Goal: Task Accomplishment & Management: Manage account settings

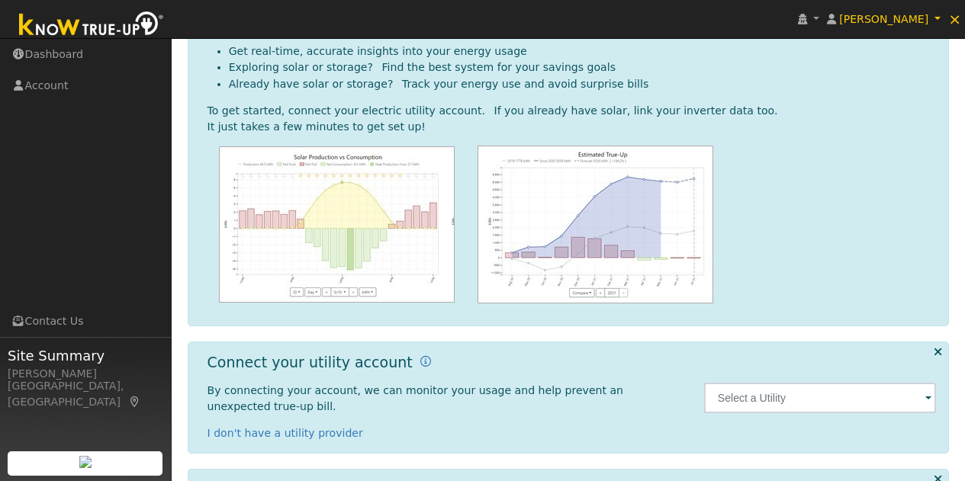
scroll to position [207, 0]
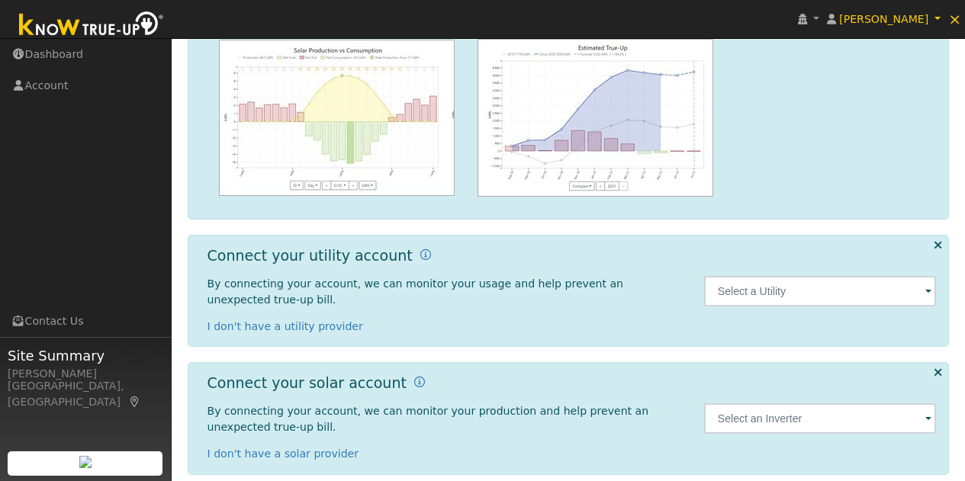
click at [926, 284] on span at bounding box center [928, 293] width 6 height 18
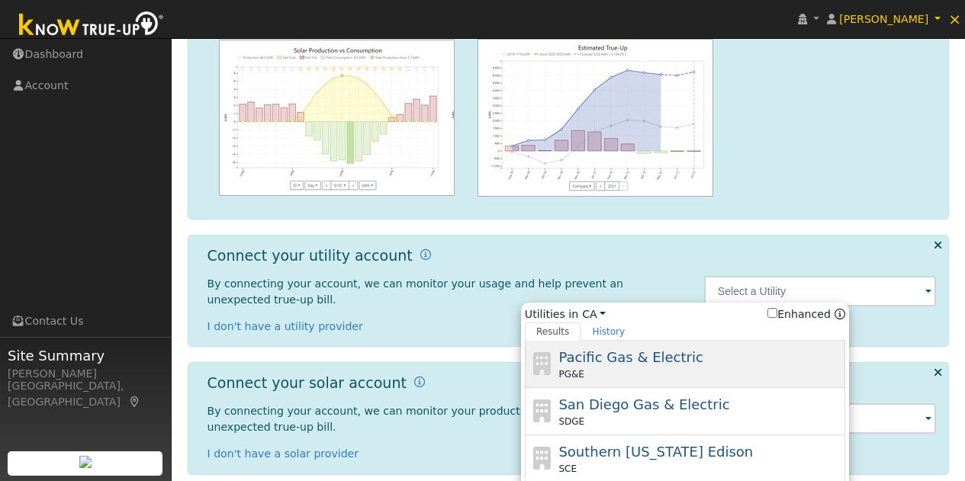
click at [696, 355] on div "Pacific Gas & Electric PG&E" at bounding box center [699, 364] width 283 height 34
type input "PG&E"
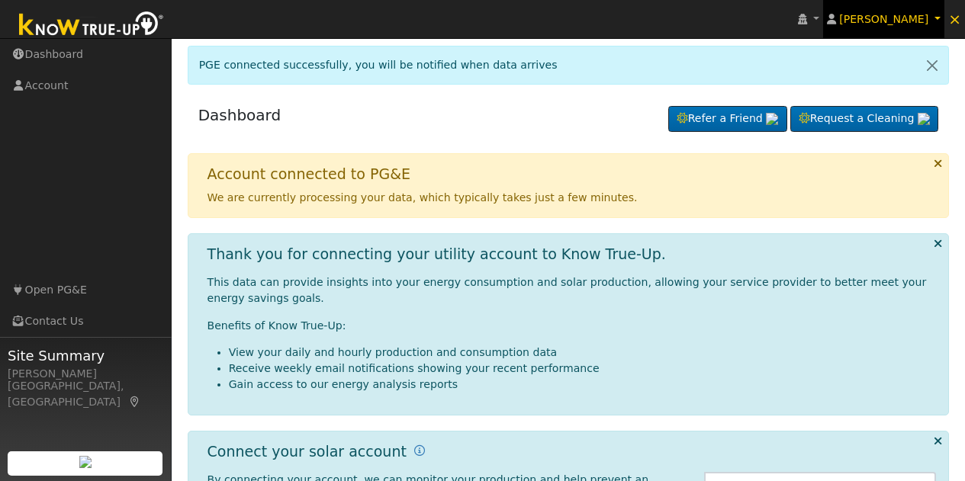
click at [914, 13] on span "[PERSON_NAME]" at bounding box center [883, 19] width 89 height 12
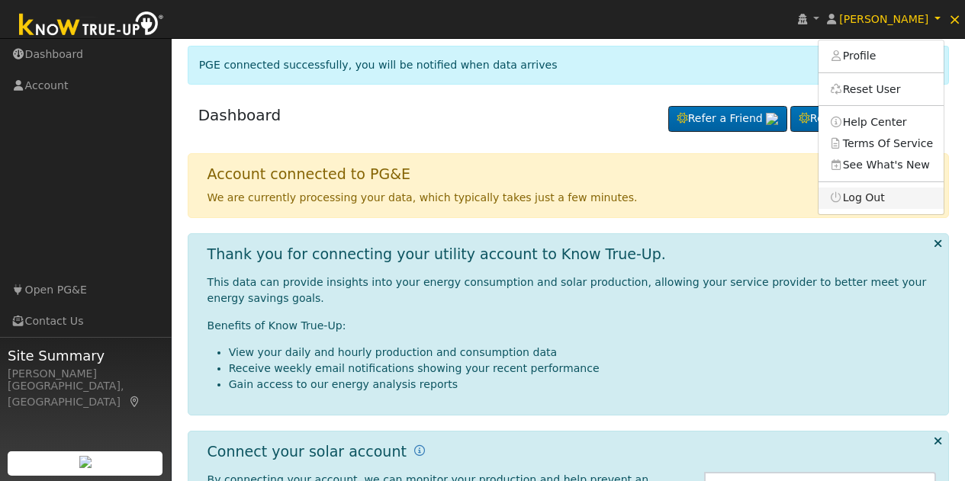
click at [898, 198] on link "Log Out" at bounding box center [880, 198] width 125 height 21
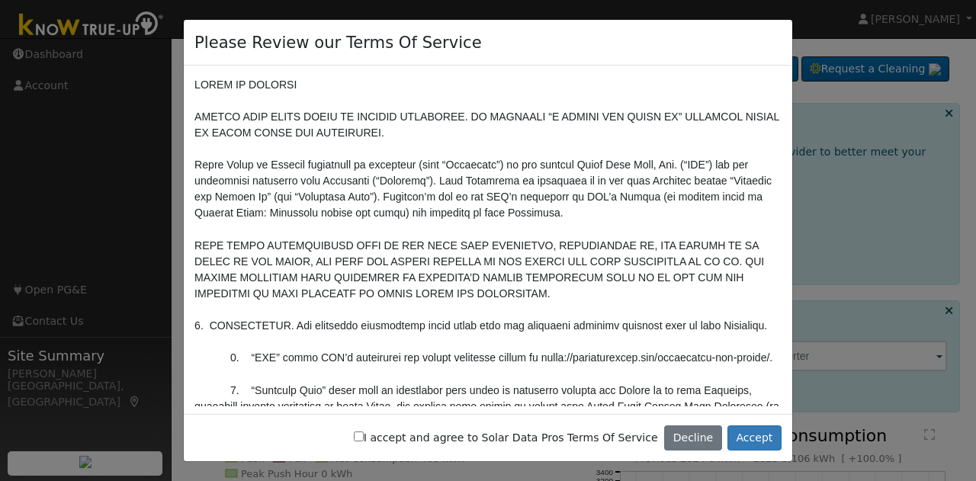
click at [364, 435] on input "I accept and agree to Solar Data Pros Terms Of Service" at bounding box center [359, 437] width 10 height 10
checkbox input "true"
click at [751, 427] on button "Accept" at bounding box center [755, 439] width 54 height 26
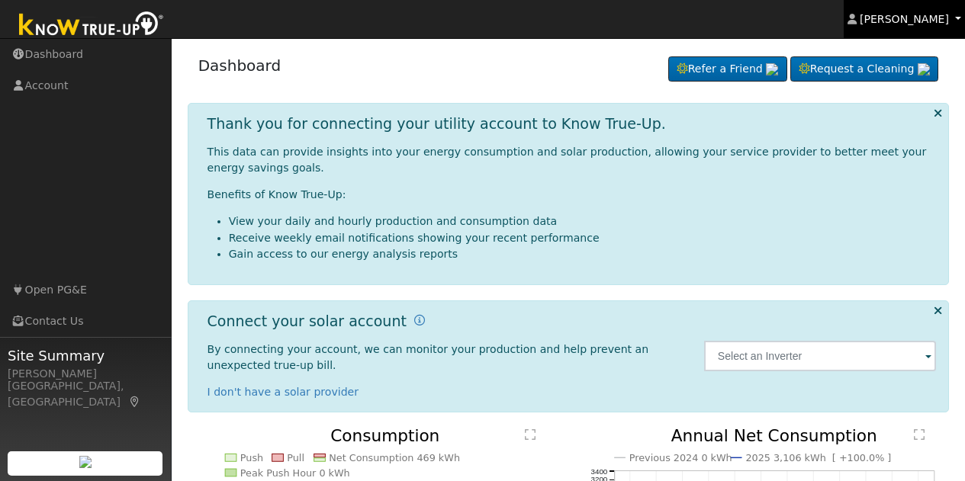
click at [915, 16] on span "[PERSON_NAME]" at bounding box center [903, 19] width 89 height 12
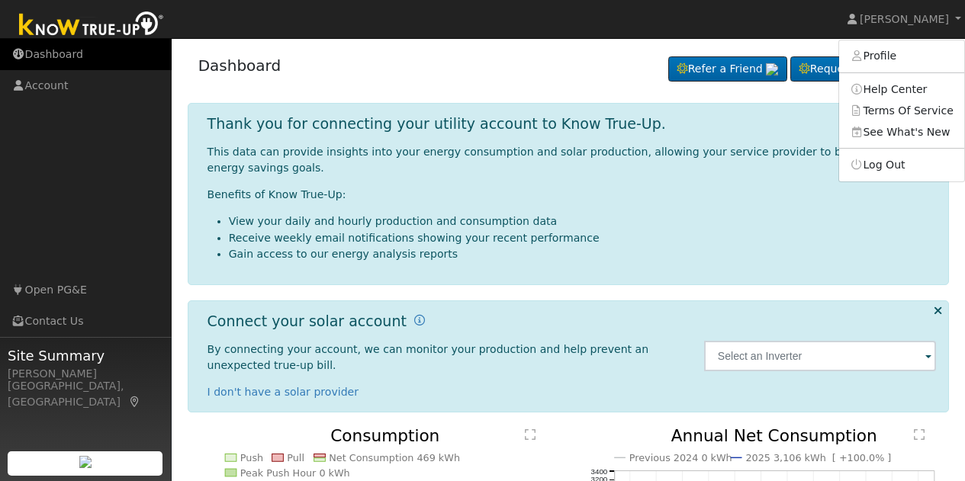
click at [63, 56] on link "Dashboard" at bounding box center [86, 54] width 172 height 31
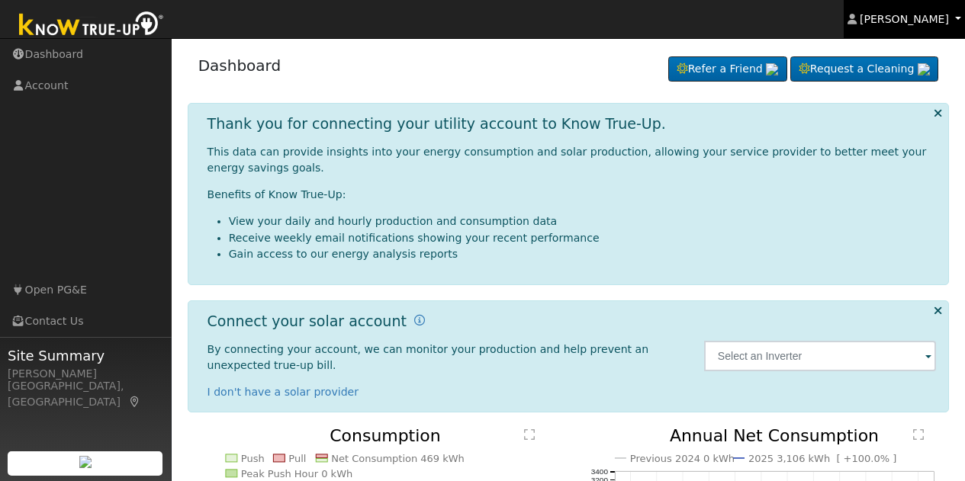
click at [928, 8] on link "[PERSON_NAME]" at bounding box center [904, 19] width 122 height 38
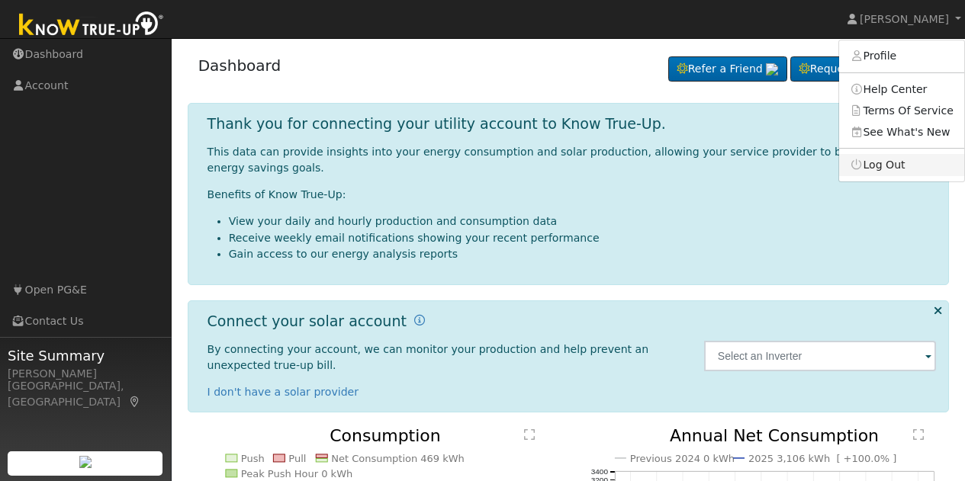
click at [901, 164] on link "Log Out" at bounding box center [901, 164] width 125 height 21
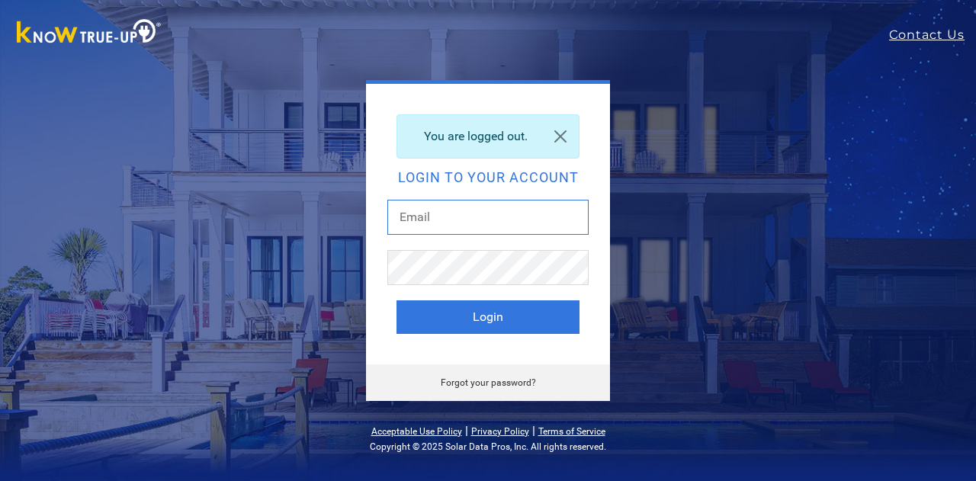
click at [495, 217] on input "text" at bounding box center [487, 217] width 201 height 35
type input "[EMAIL_ADDRESS][DOMAIN_NAME]"
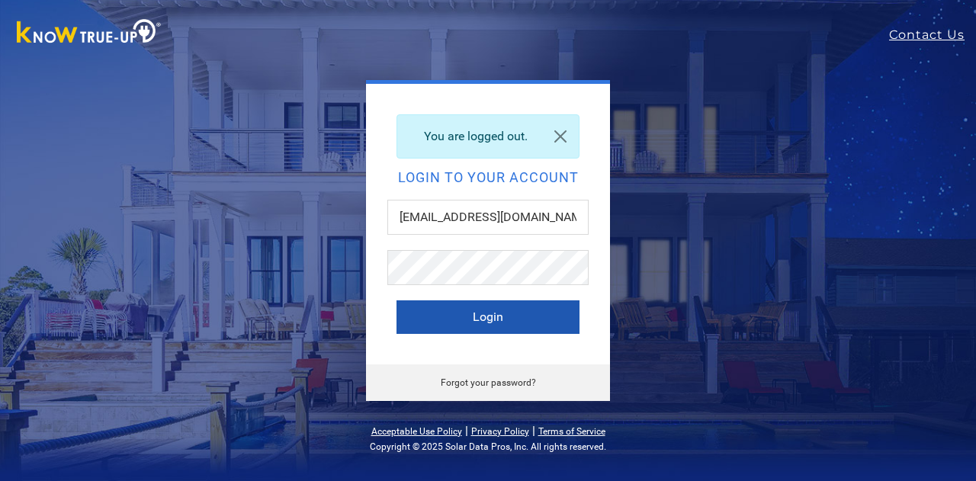
click at [532, 316] on button "Login" at bounding box center [488, 317] width 183 height 34
